Goal: Task Accomplishment & Management: Manage account settings

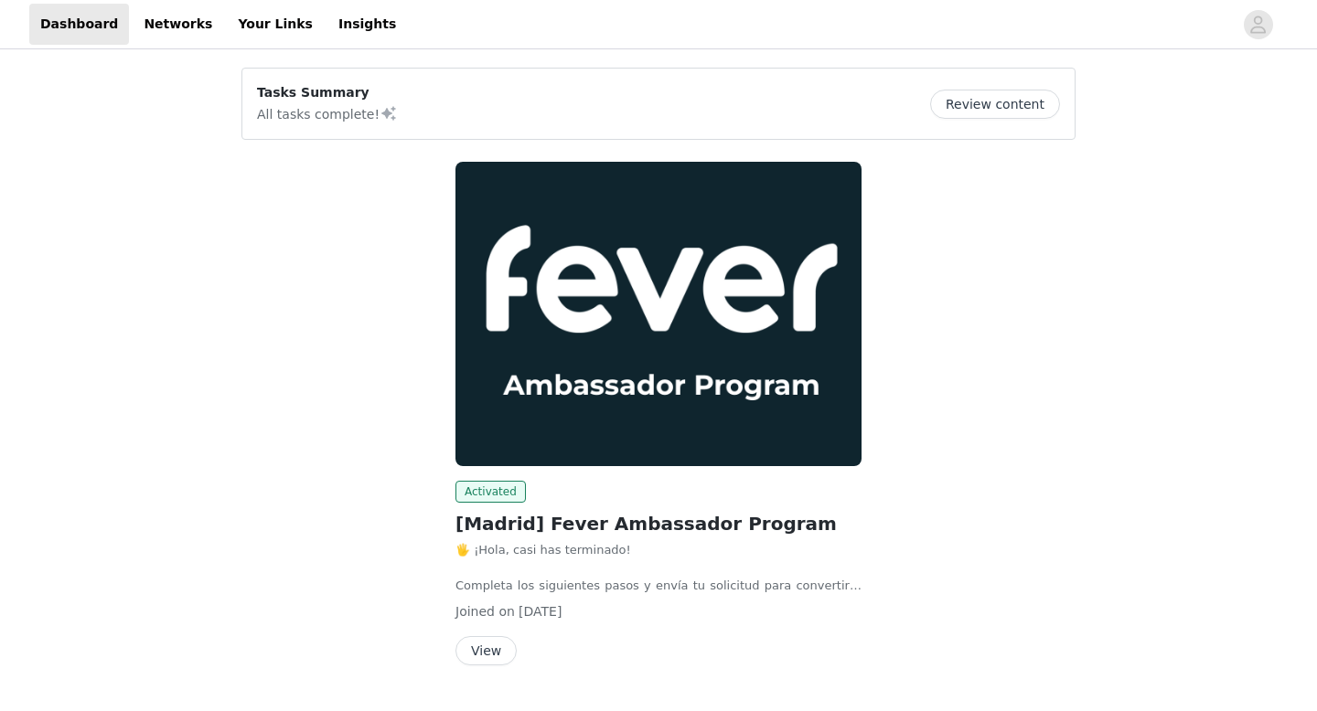
scroll to position [46, 0]
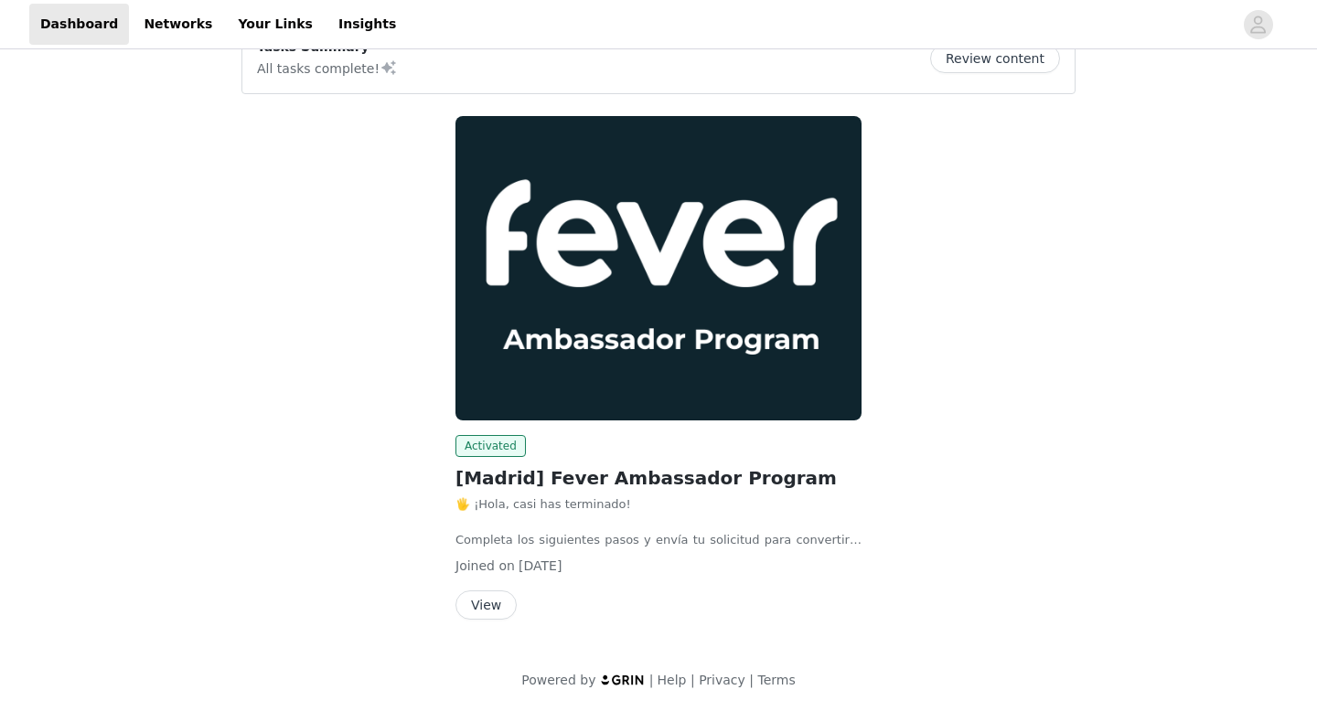
click at [481, 593] on button "View" at bounding box center [485, 605] width 61 height 29
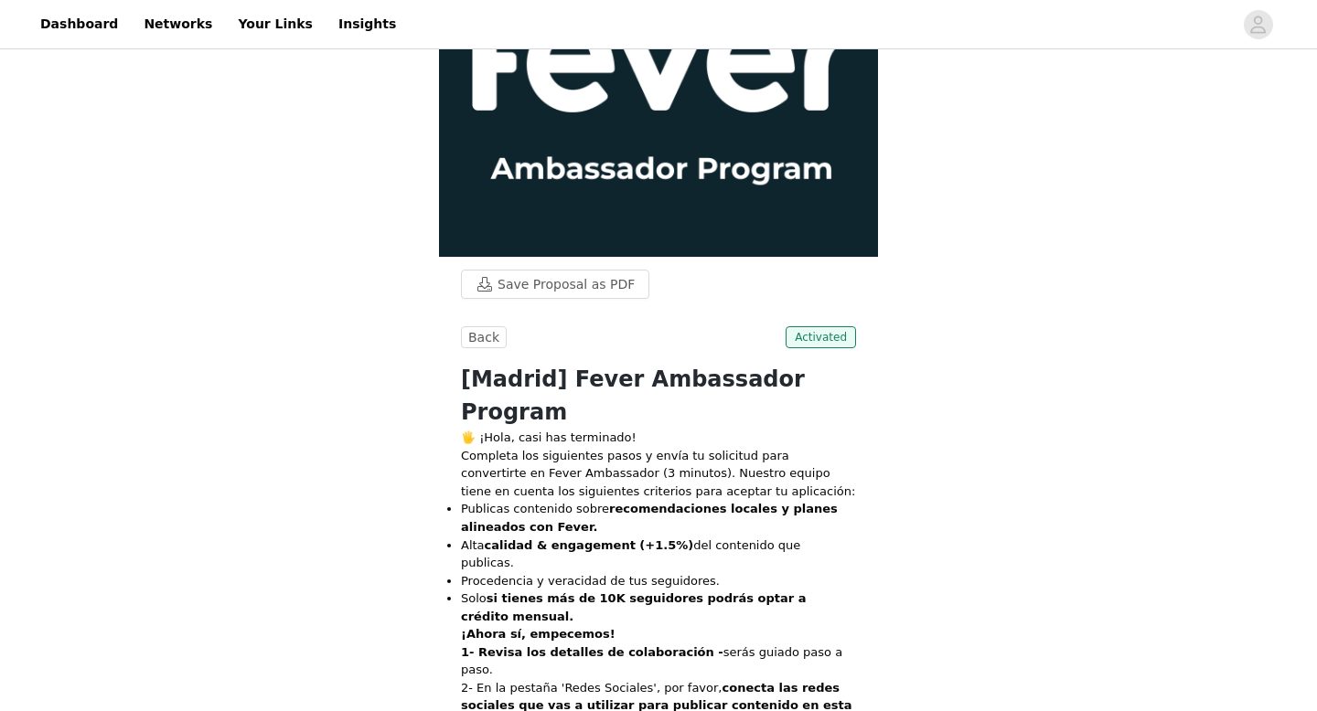
scroll to position [382, 0]
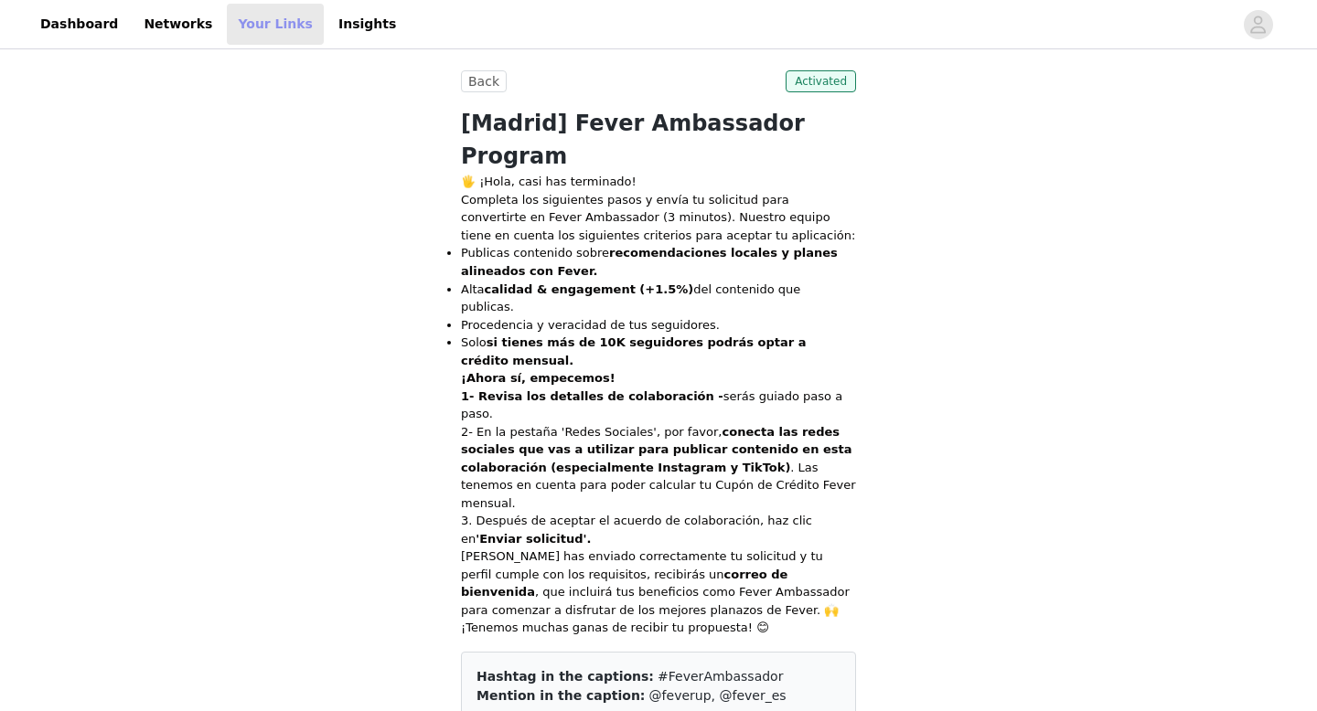
click at [247, 25] on link "Your Links" at bounding box center [275, 24] width 97 height 41
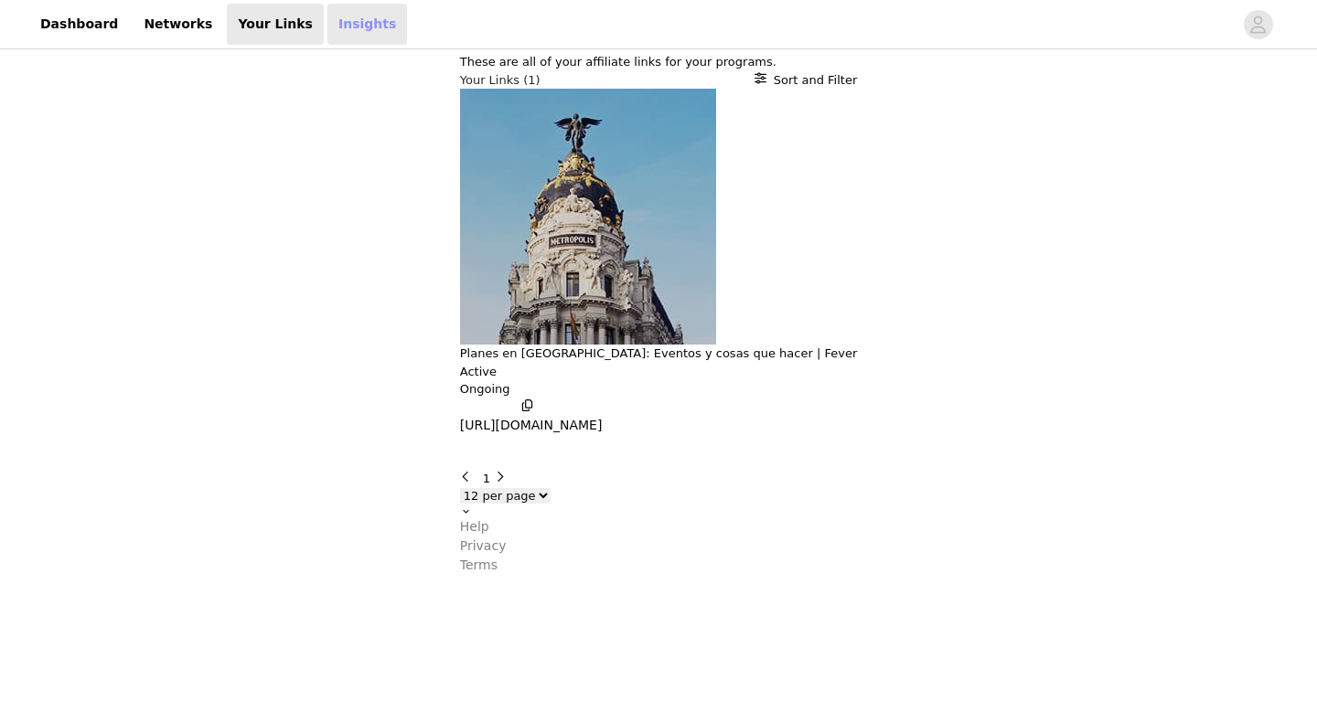
click at [332, 27] on link "Insights" at bounding box center [367, 24] width 80 height 41
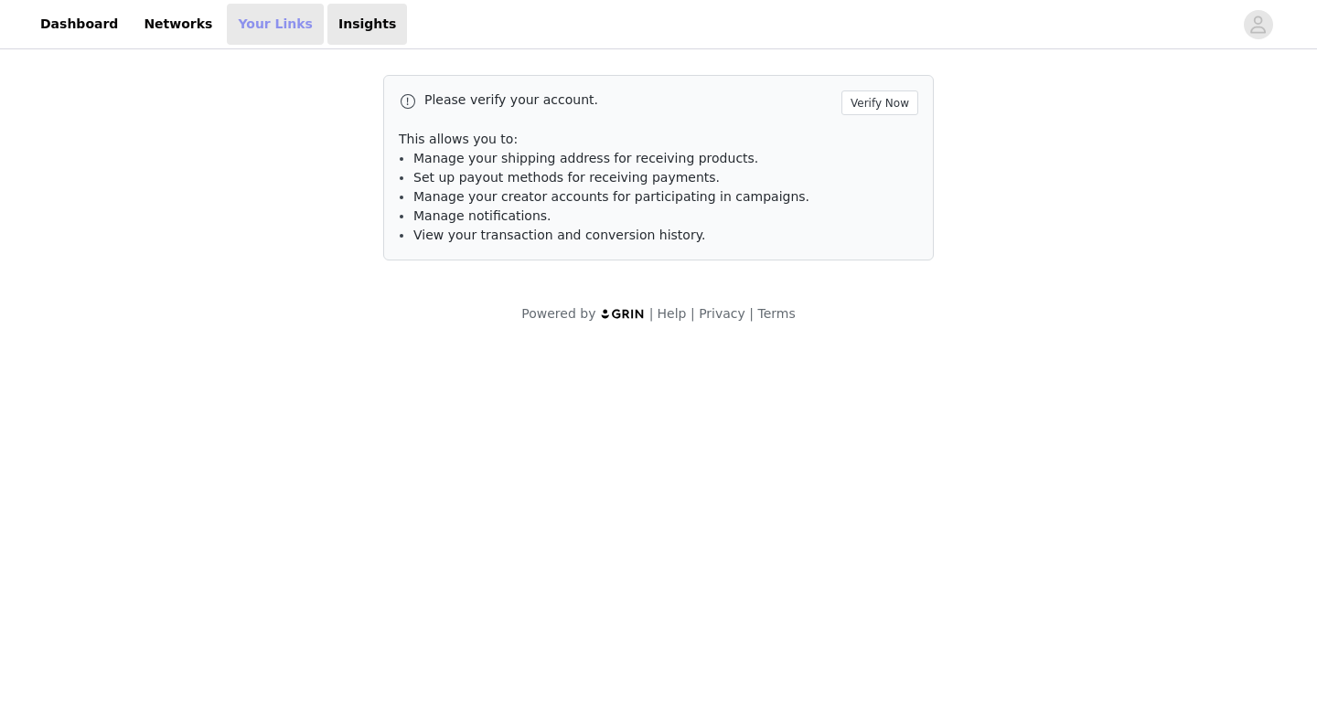
click at [283, 16] on link "Your Links" at bounding box center [275, 24] width 97 height 41
select select "12"
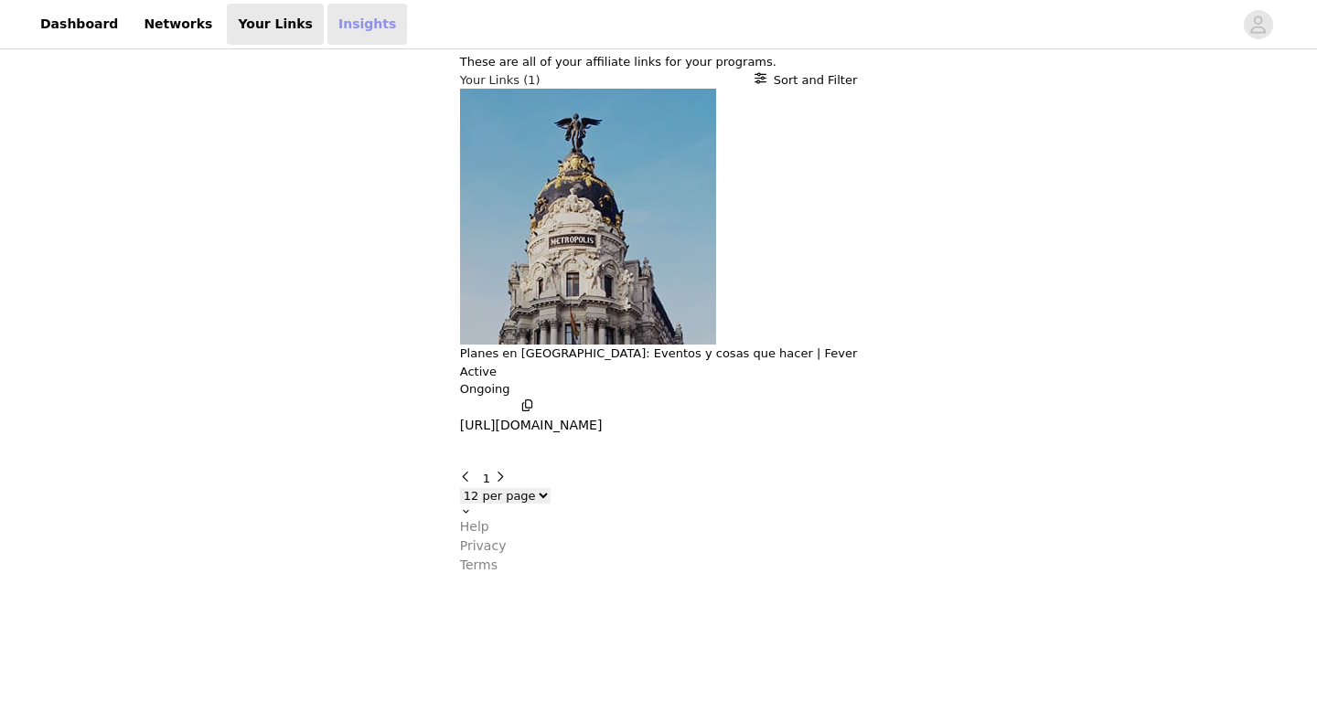
click at [348, 24] on link "Insights" at bounding box center [367, 24] width 80 height 41
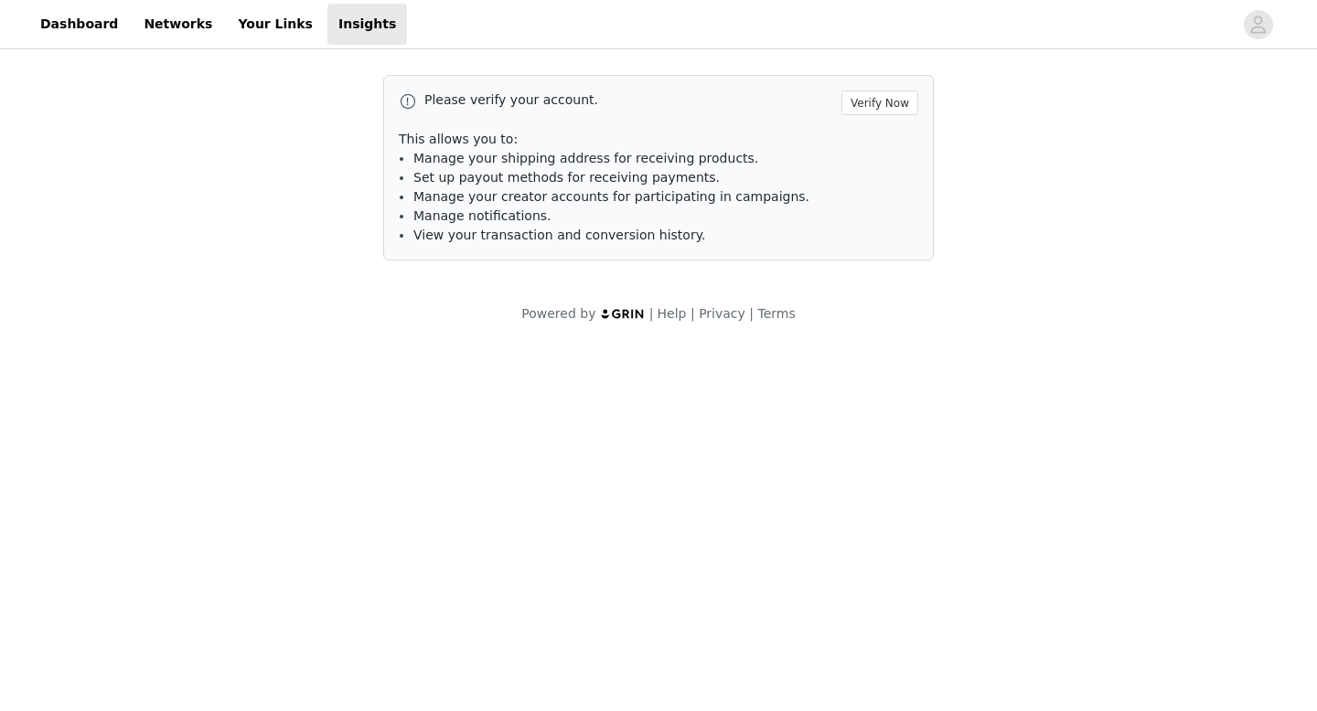
click at [610, 143] on p "This allows you to:" at bounding box center [658, 139] width 519 height 19
click at [860, 104] on button "Verify Now" at bounding box center [879, 103] width 77 height 25
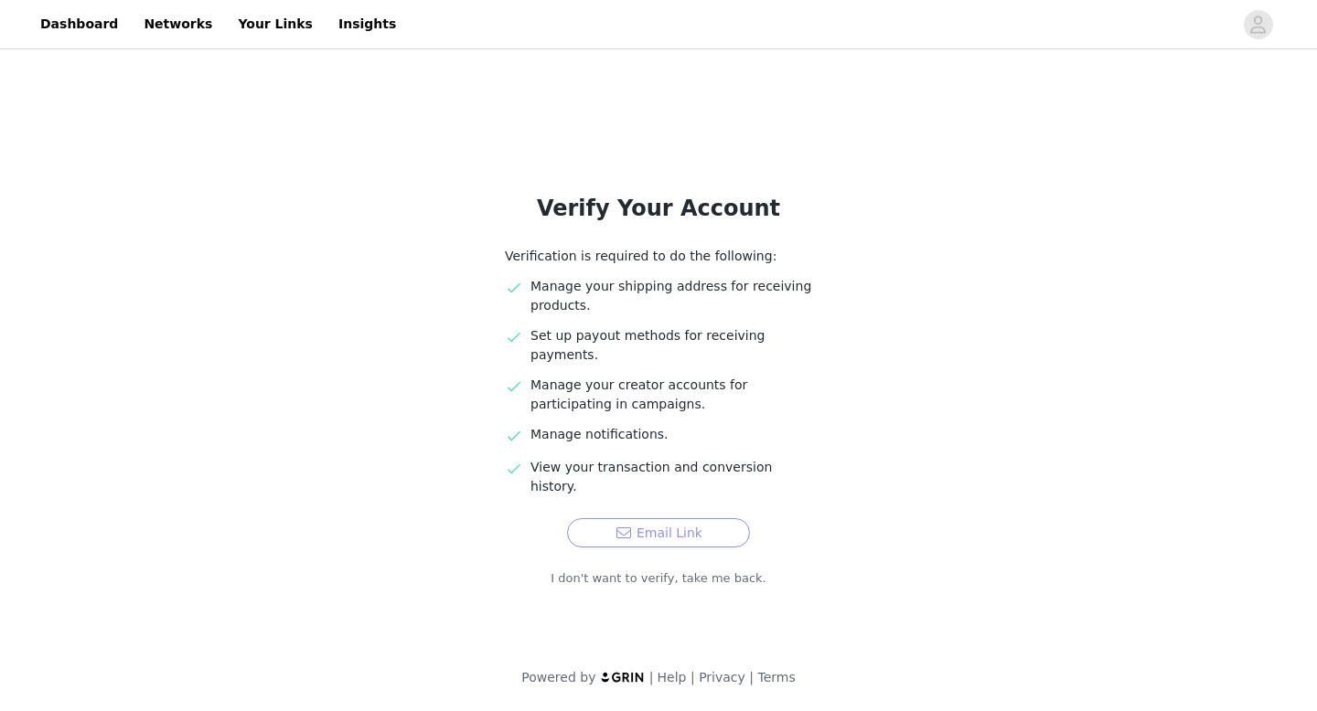
click at [654, 518] on button "Email Link" at bounding box center [658, 532] width 183 height 29
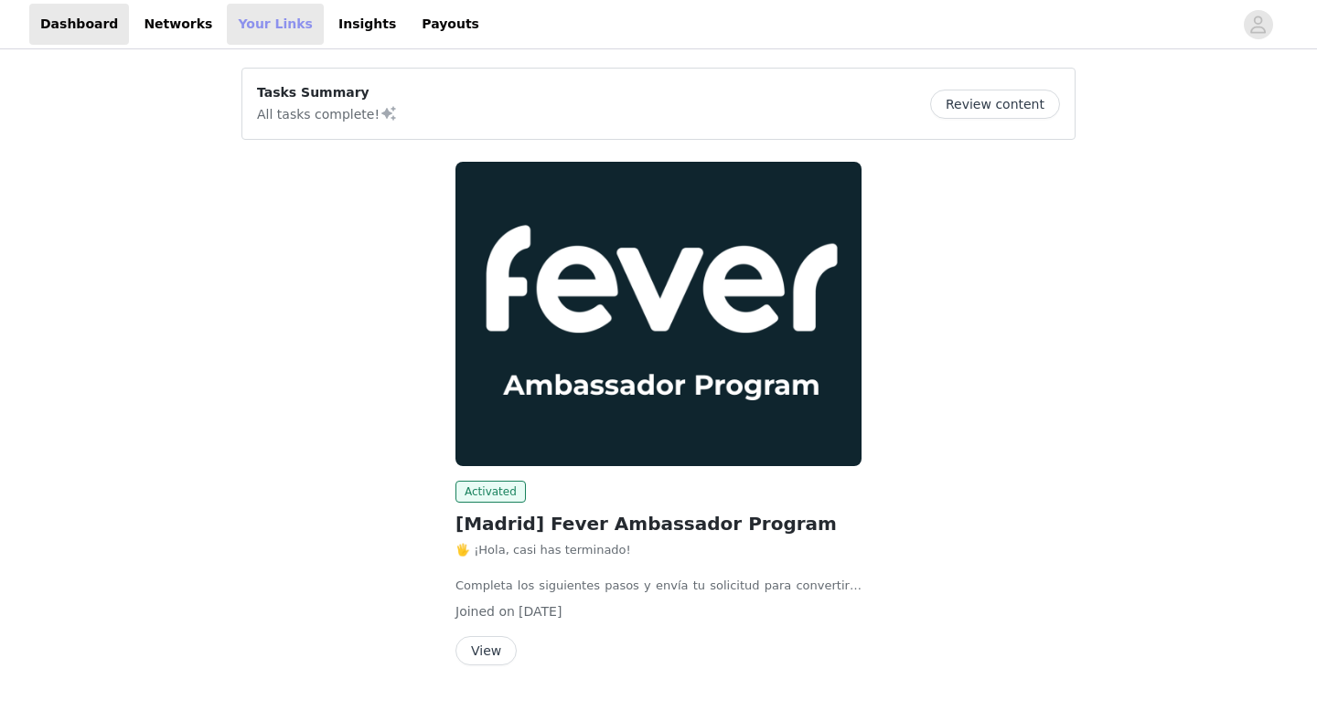
click at [261, 28] on link "Your Links" at bounding box center [275, 24] width 97 height 41
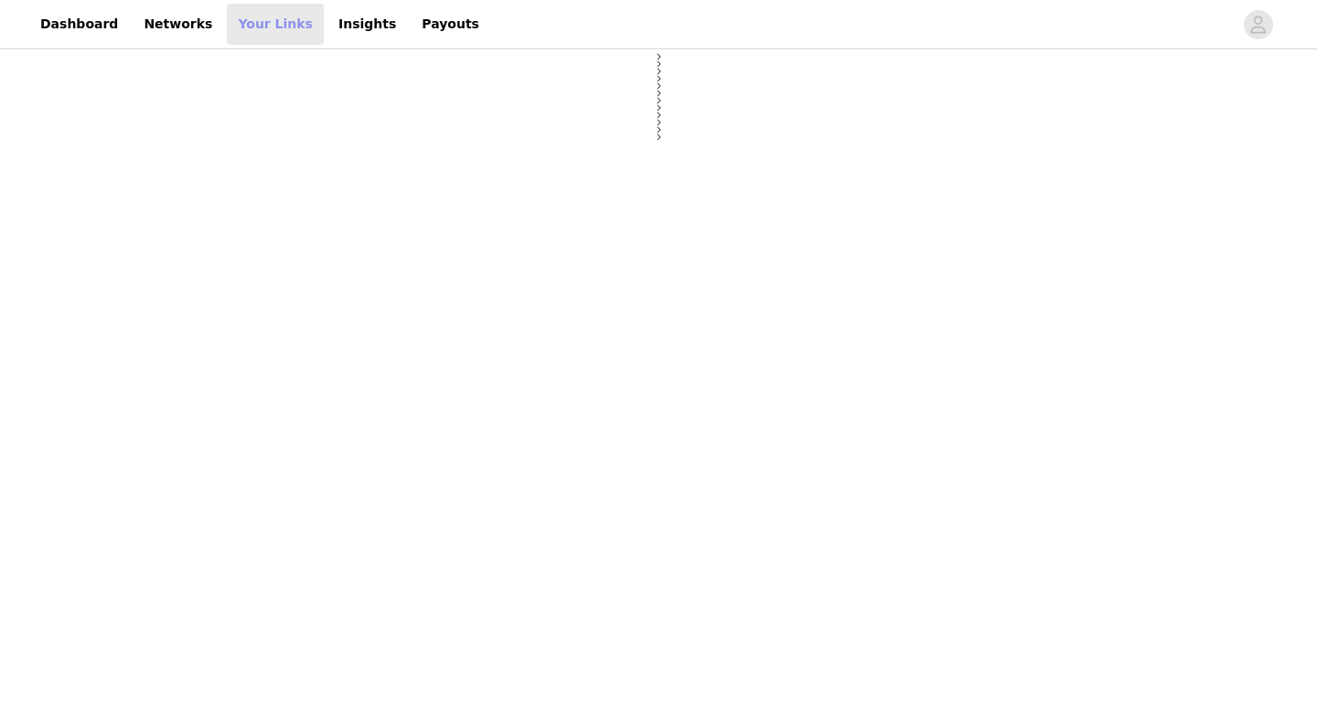
select select "12"
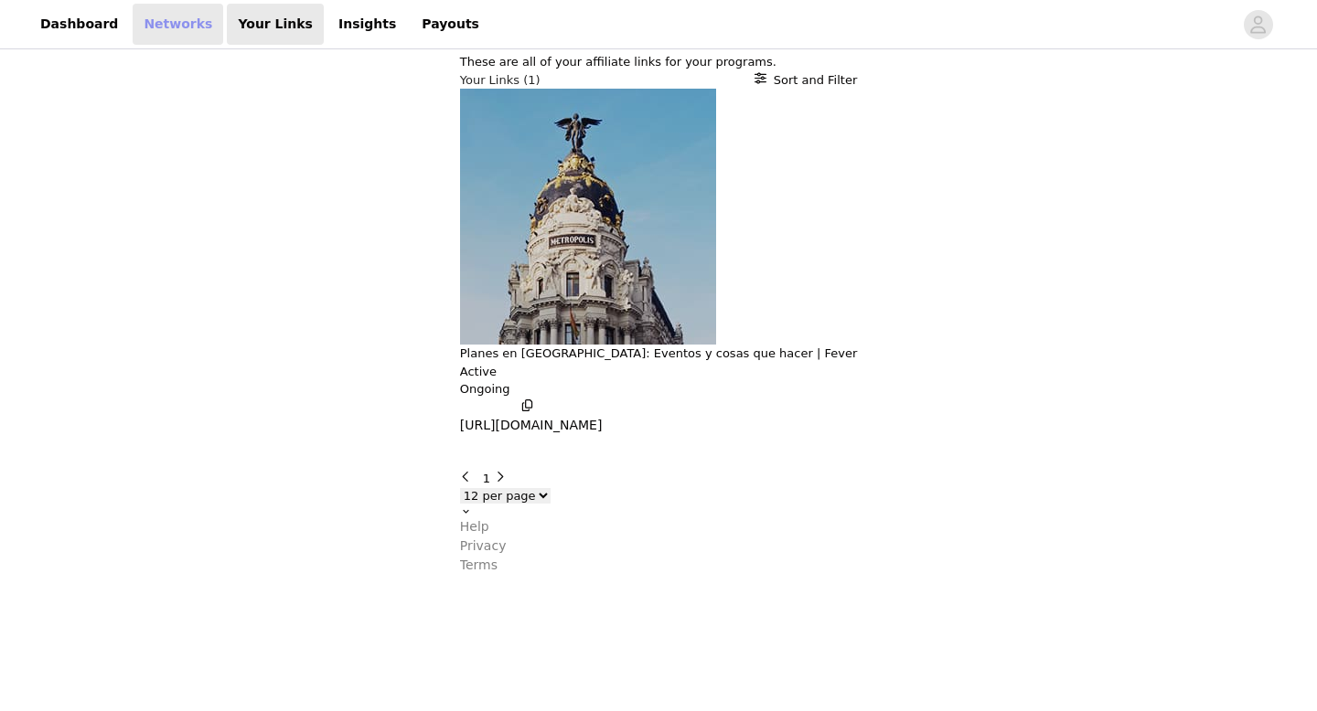
click at [187, 20] on link "Networks" at bounding box center [178, 24] width 91 height 41
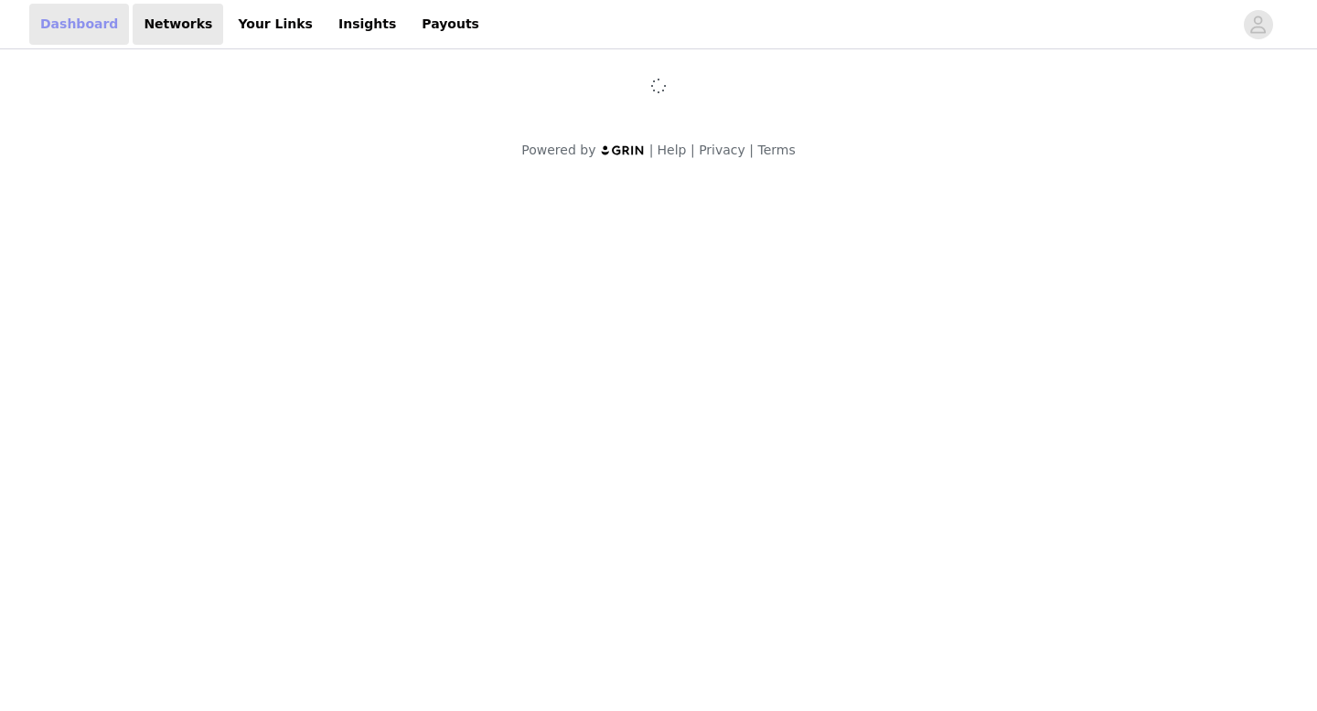
click at [92, 28] on link "Dashboard" at bounding box center [79, 24] width 100 height 41
